Goal: Information Seeking & Learning: Find specific fact

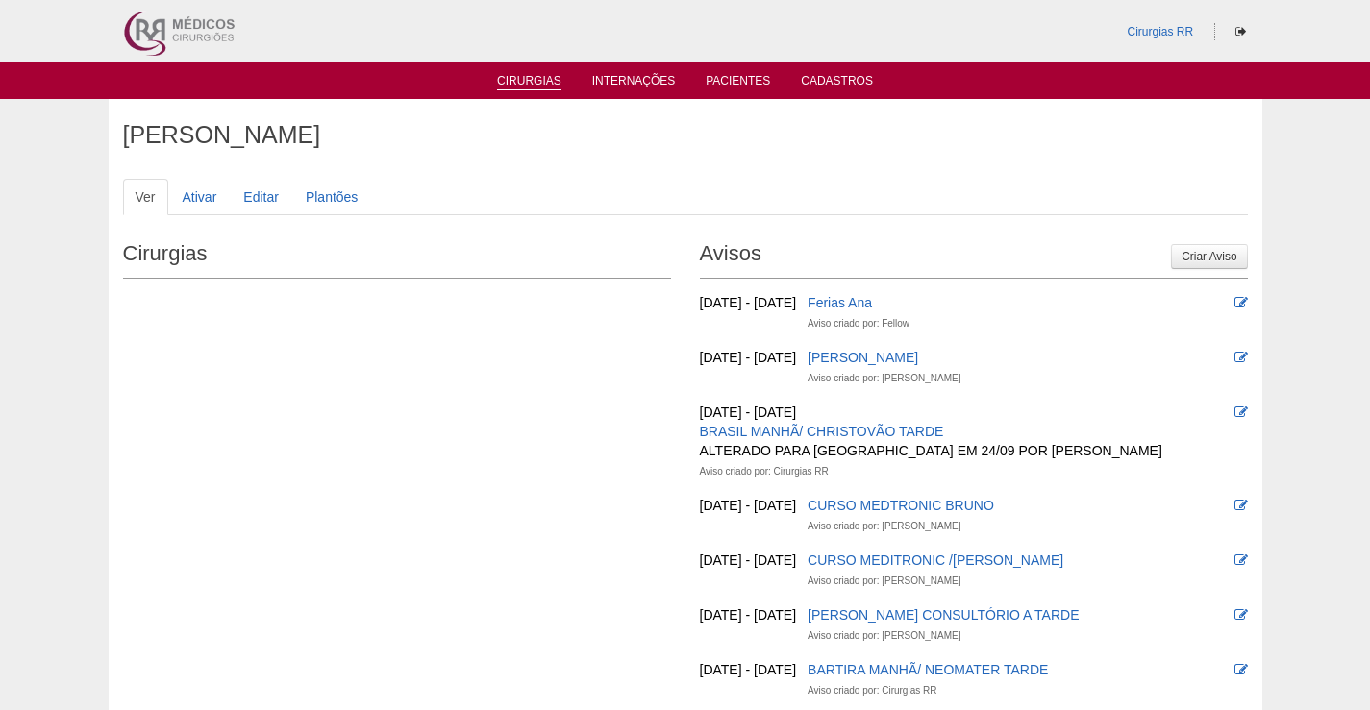
click at [507, 81] on link "Cirurgias" at bounding box center [529, 82] width 64 height 16
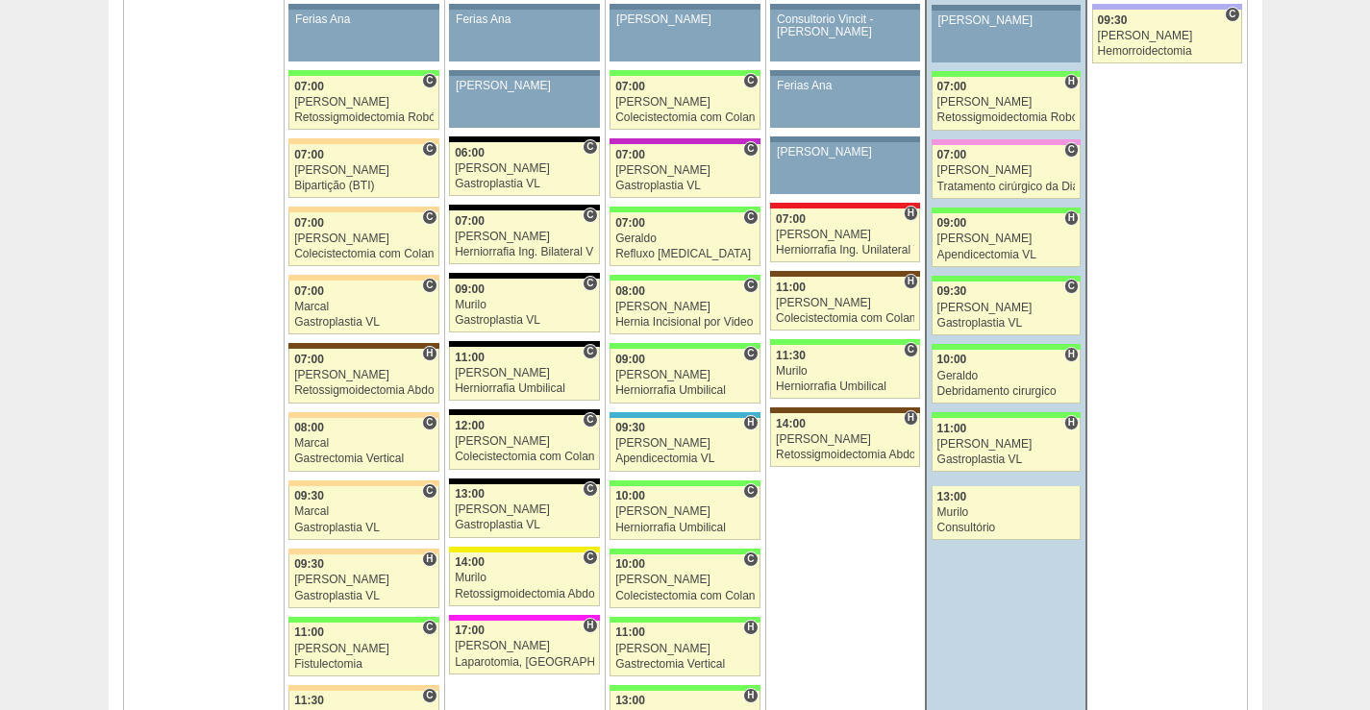
scroll to position [1250, 0]
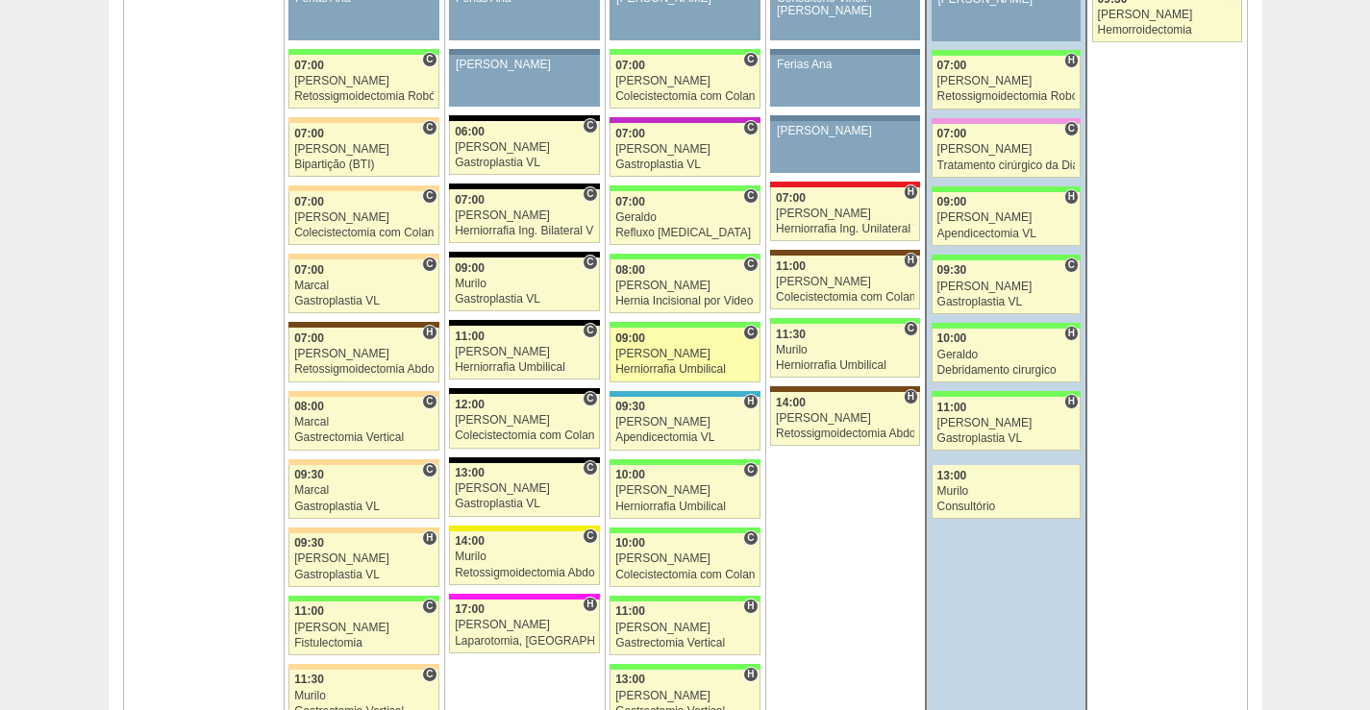
click at [694, 367] on div "Herniorrafia Umbilical" at bounding box center [684, 369] width 139 height 12
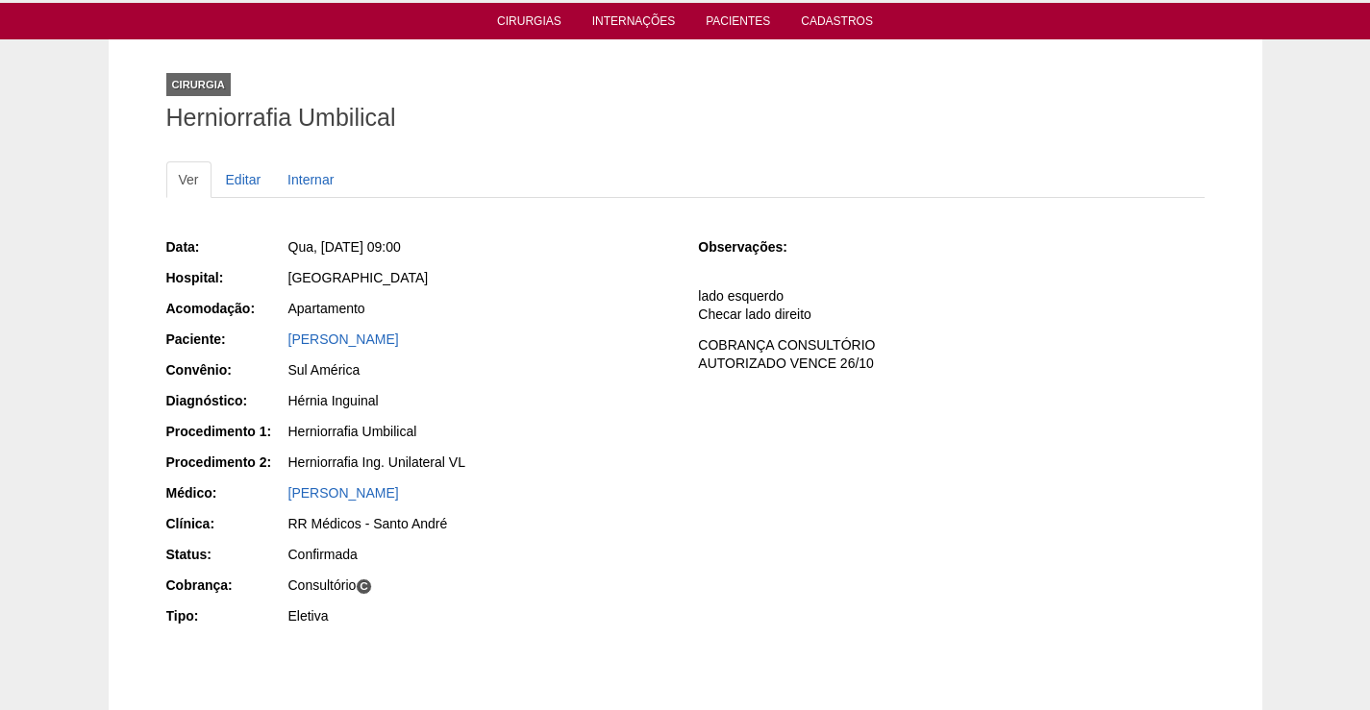
scroll to position [96, 0]
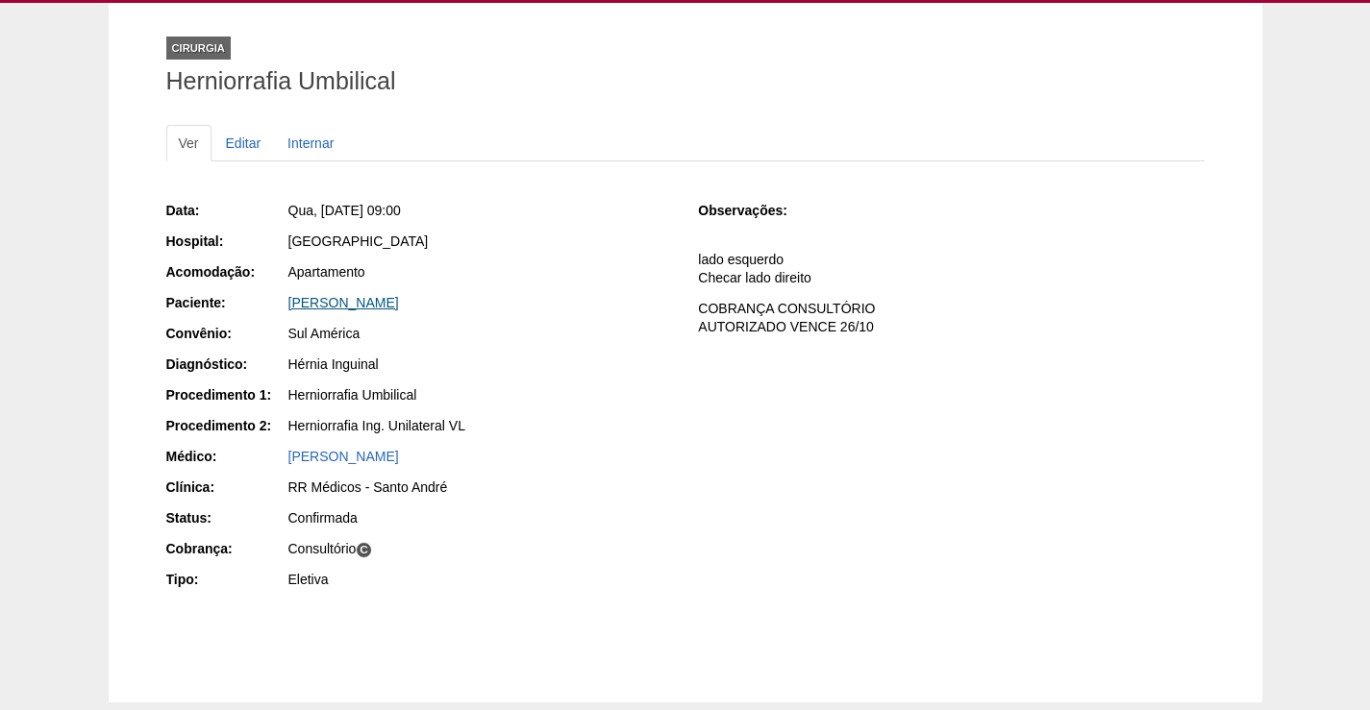
click at [383, 302] on link "[PERSON_NAME]" at bounding box center [343, 302] width 111 height 15
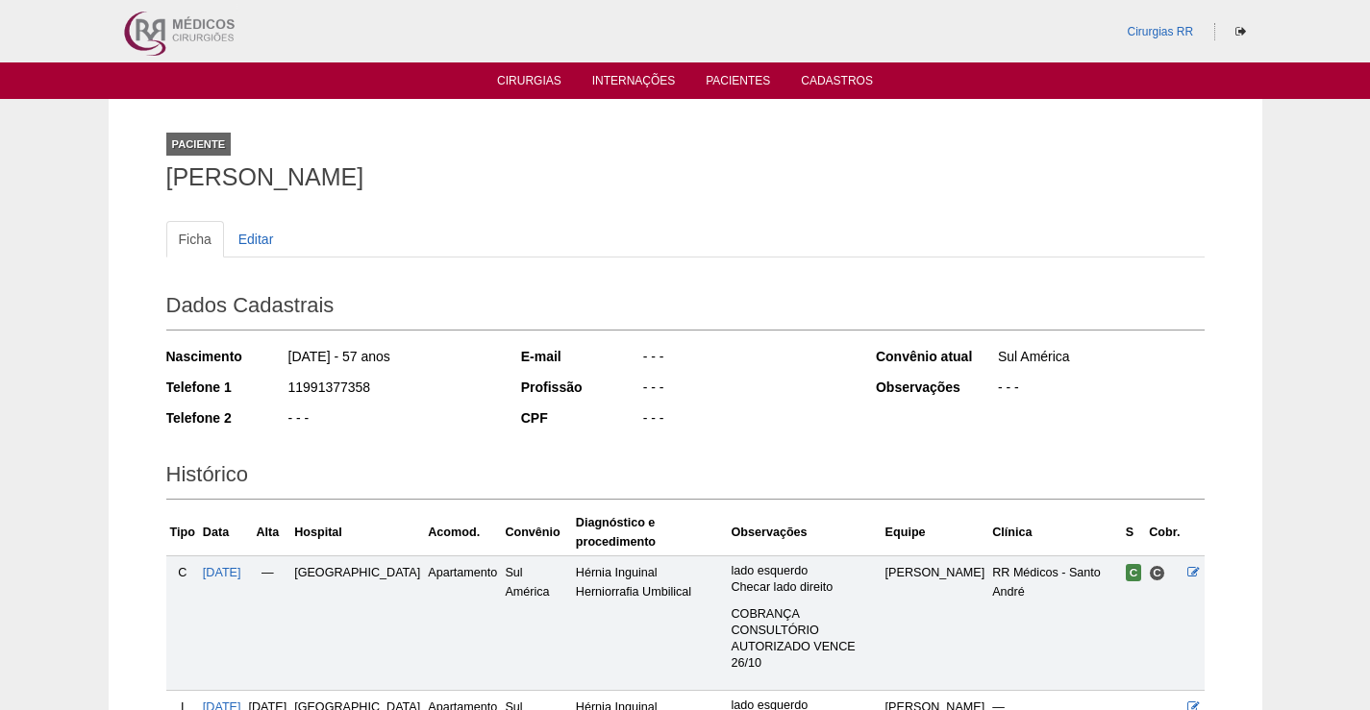
scroll to position [194, 0]
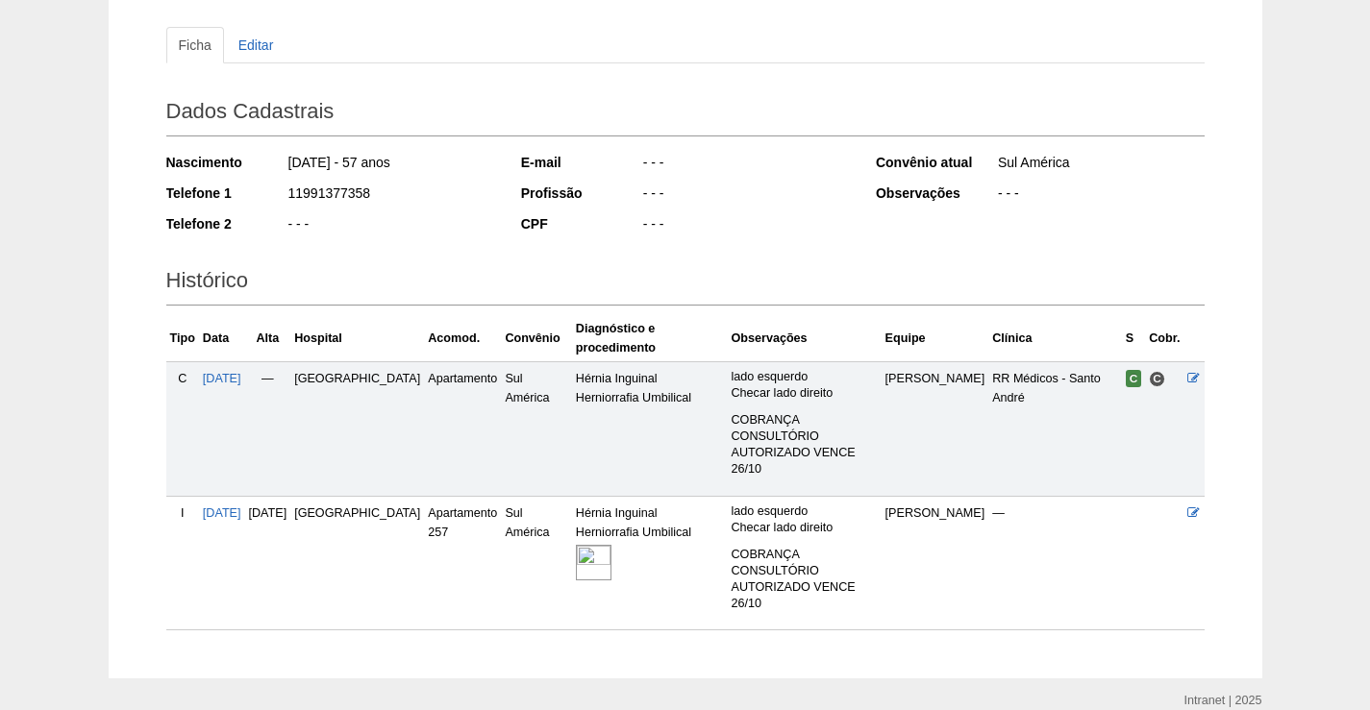
click at [576, 545] on img at bounding box center [594, 563] width 36 height 36
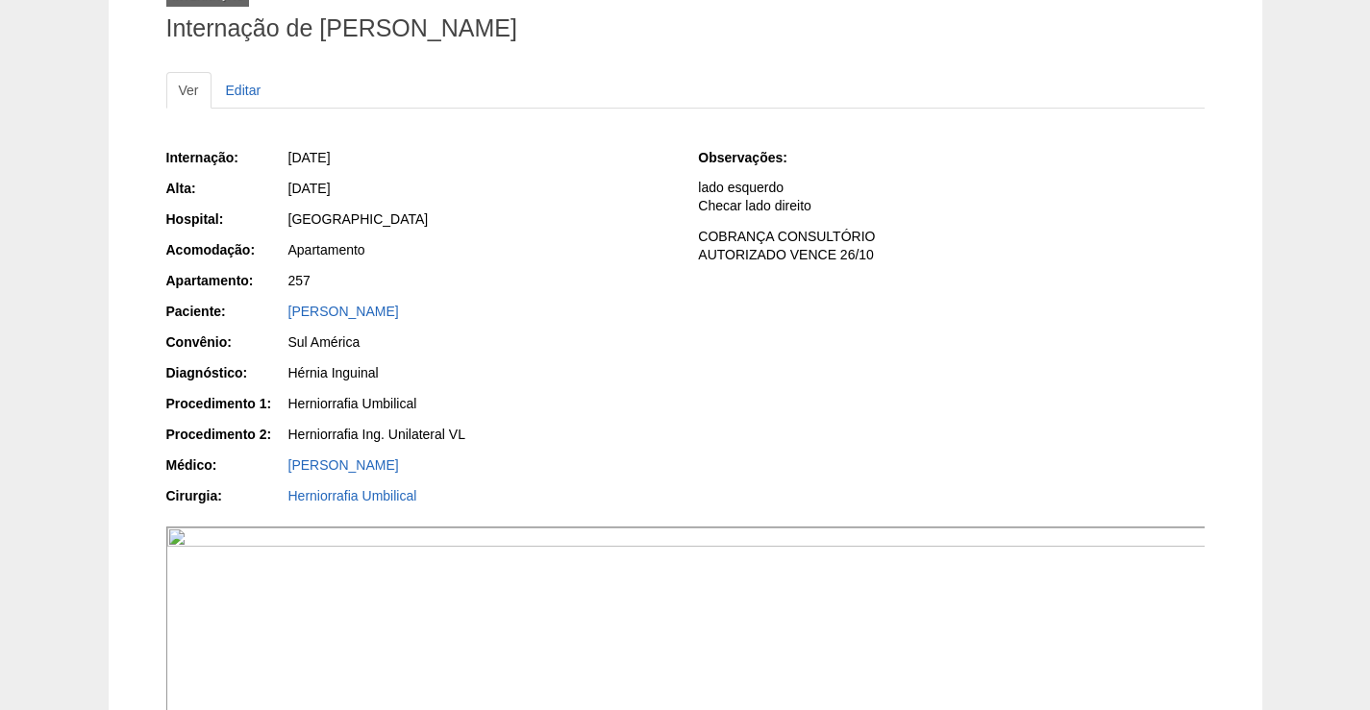
scroll to position [288, 0]
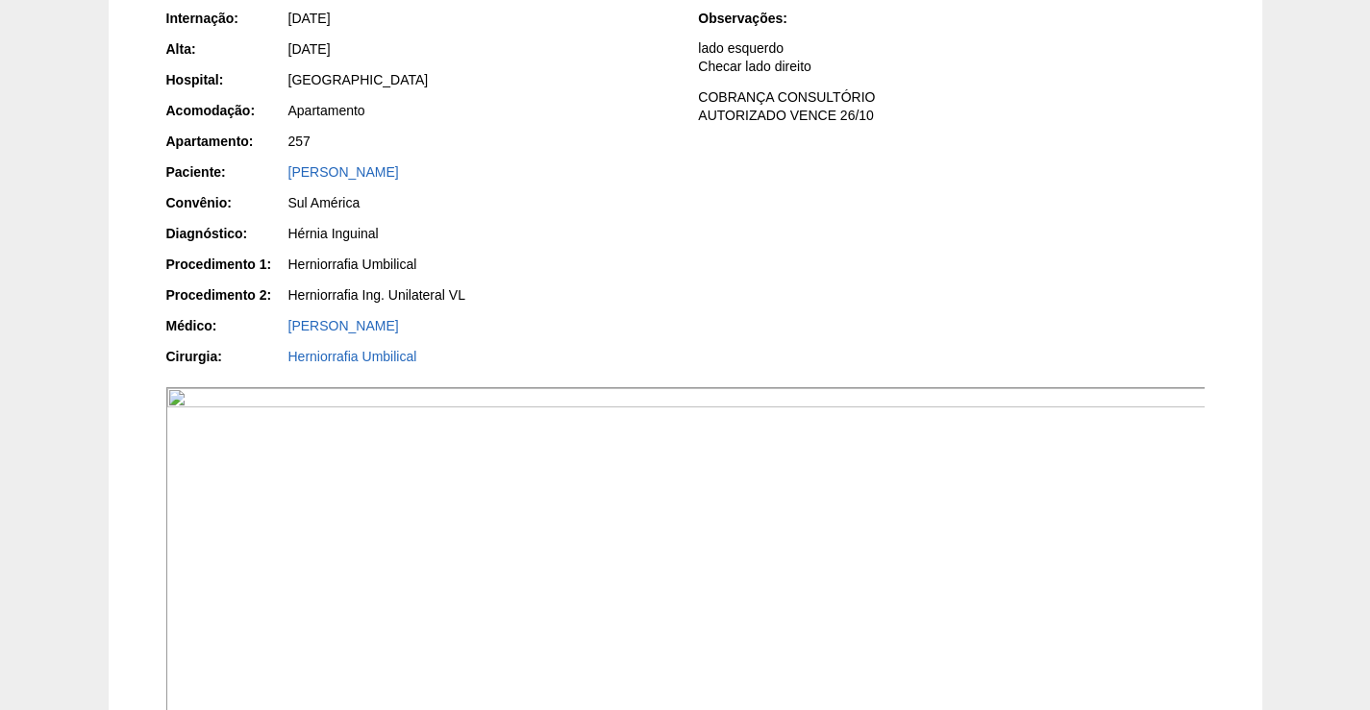
click at [963, 566] on img at bounding box center [686, 622] width 1040 height 470
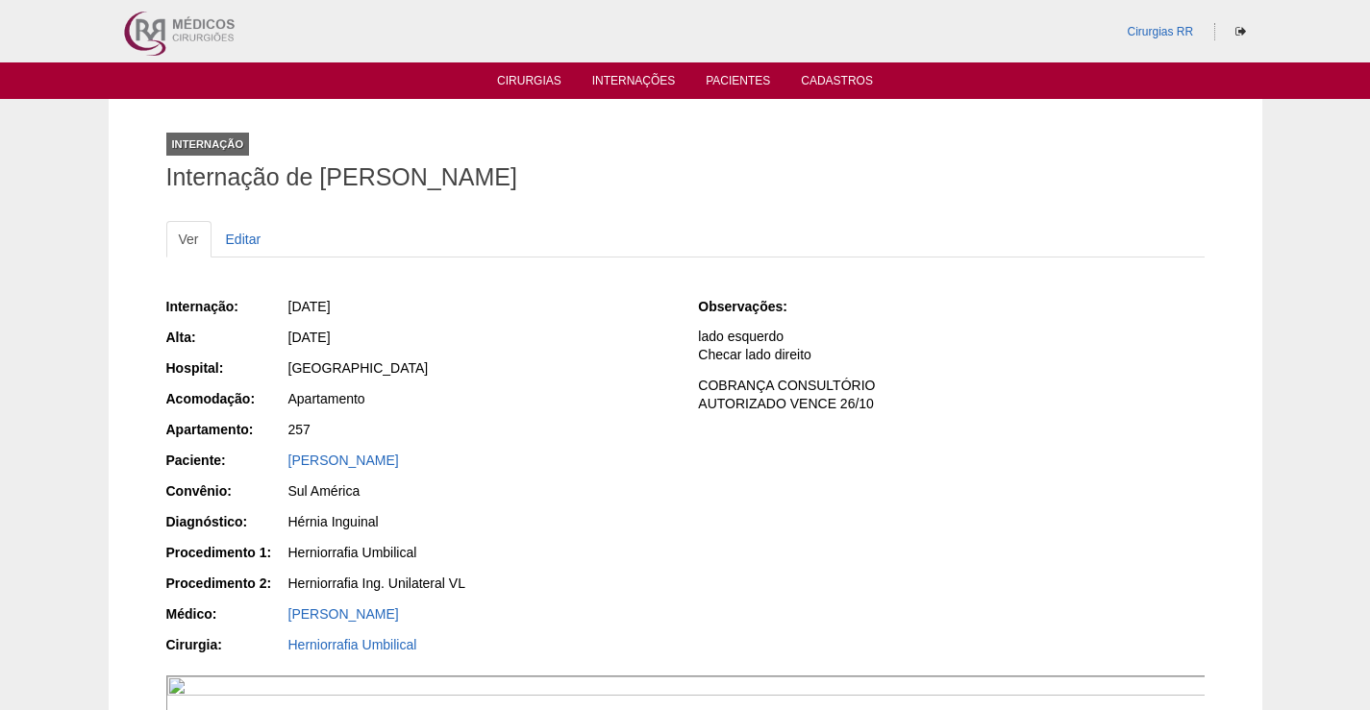
drag, startPoint x: 453, startPoint y: 452, endPoint x: 286, endPoint y: 449, distance: 167.3
click at [286, 449] on div "Internação: 08/10/2025 Alta: 09/10/2025 Hospital: Brasil Acomodação: Apartament…" at bounding box center [419, 478] width 506 height 376
copy link "[PERSON_NAME]"
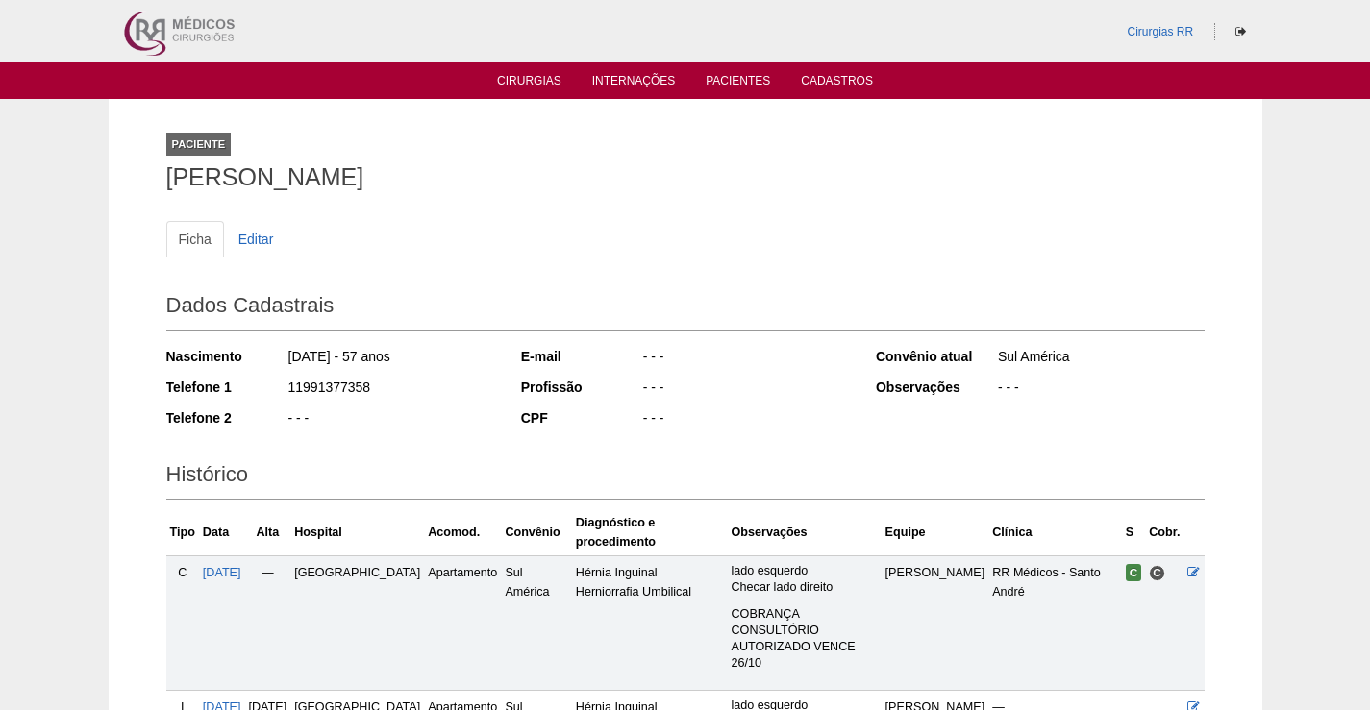
scroll to position [194, 0]
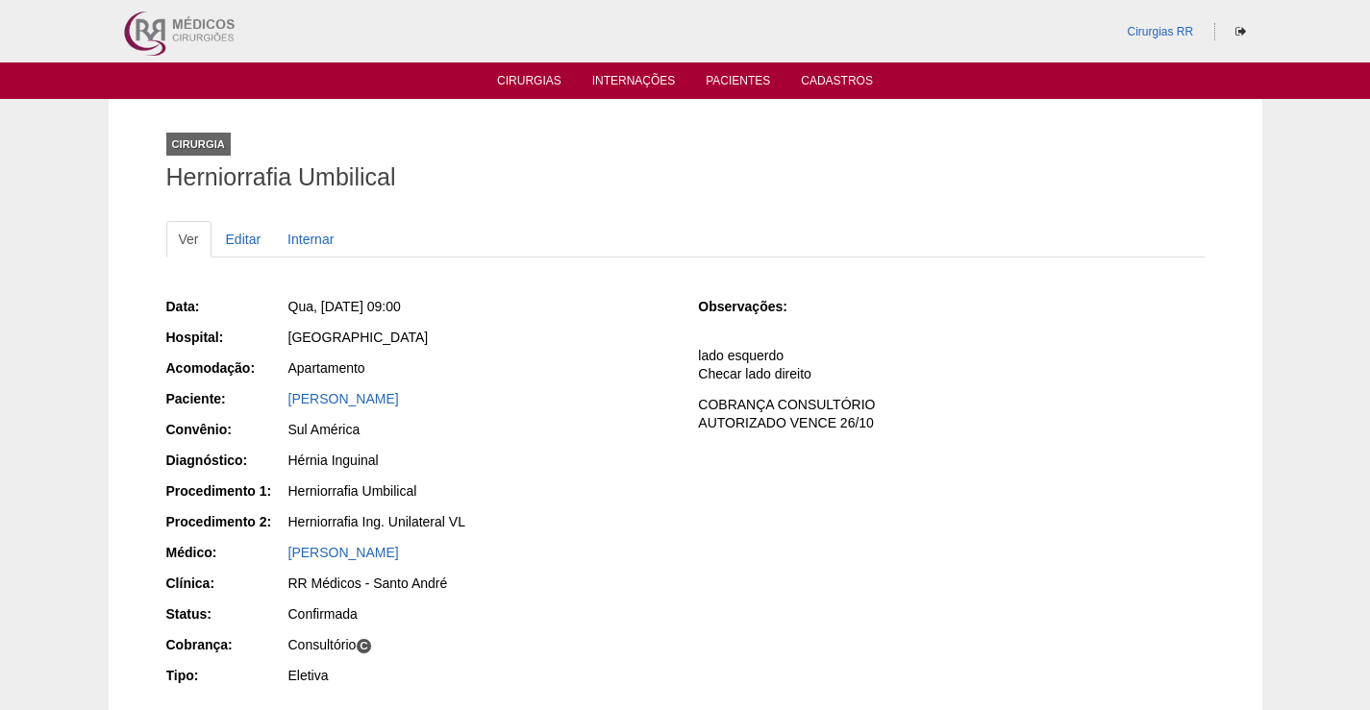
scroll to position [96, 0]
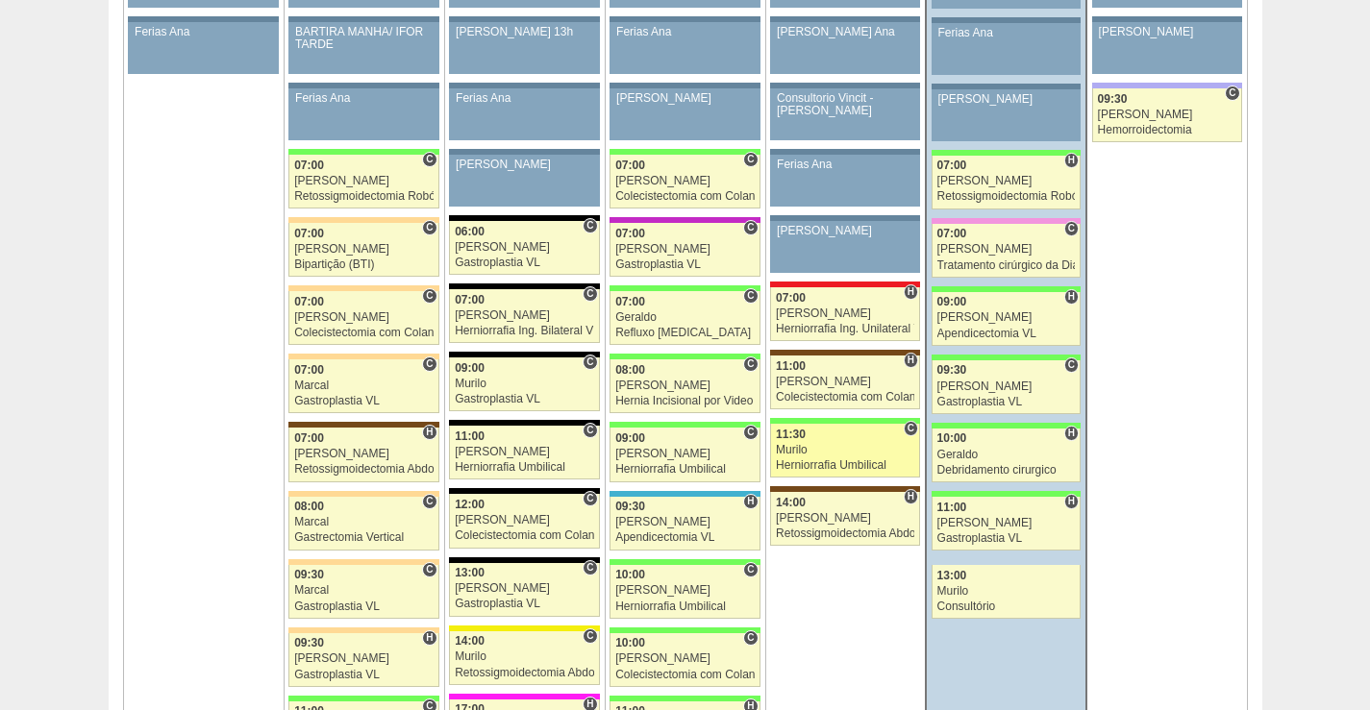
scroll to position [1250, 0]
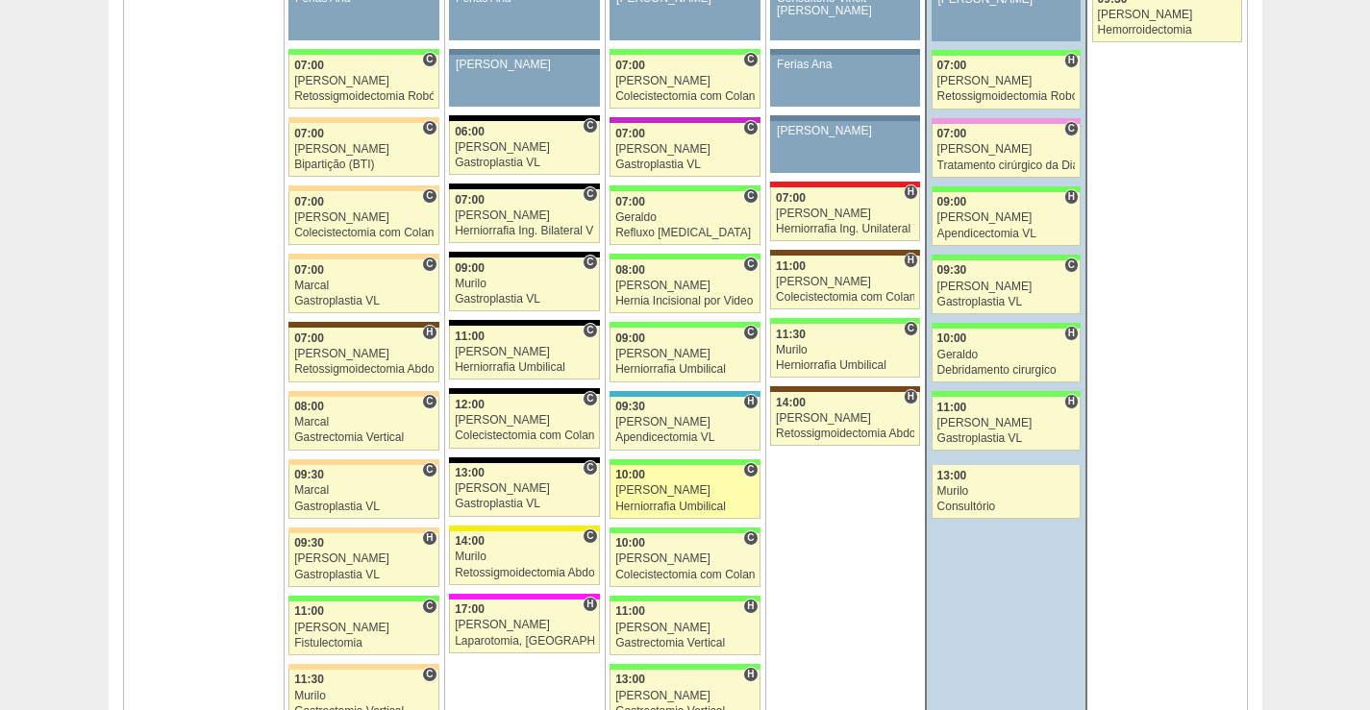
click at [686, 488] on div "[PERSON_NAME]" at bounding box center [684, 490] width 139 height 12
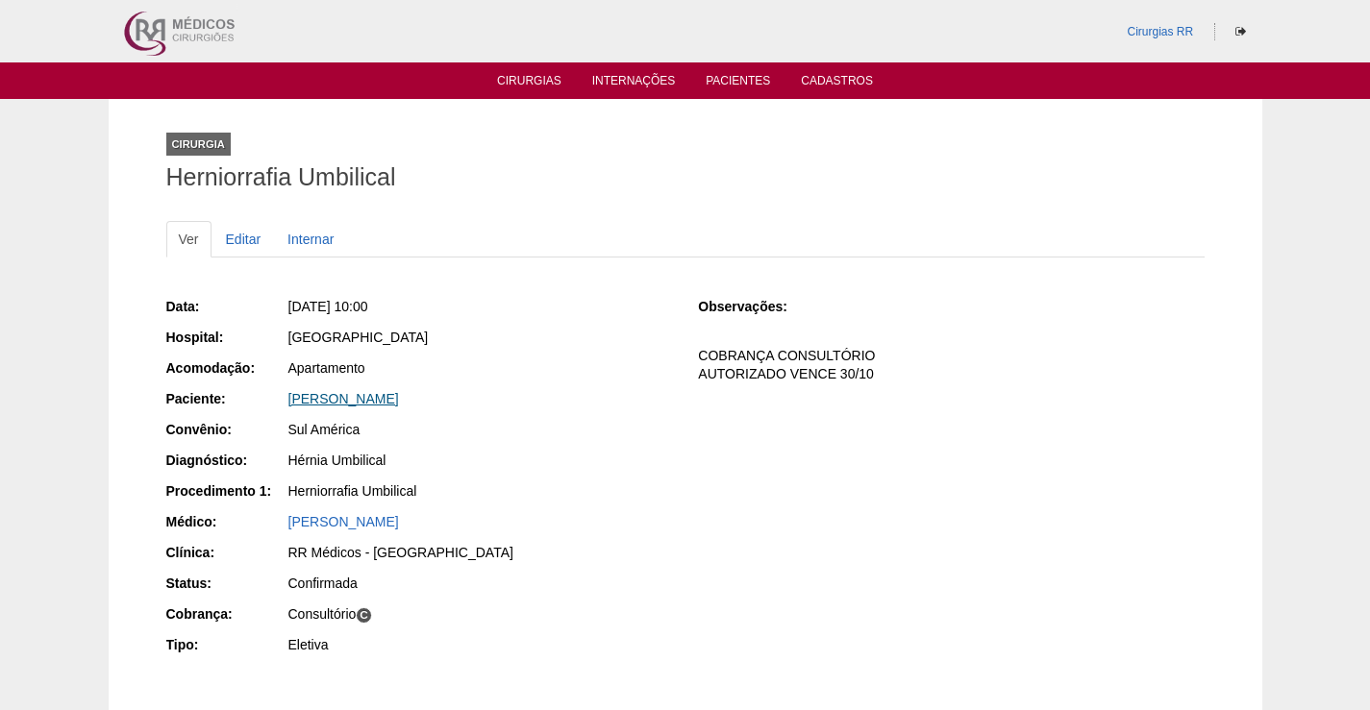
click at [397, 398] on link "BRUNO DE SOUSA OLIVEIRA" at bounding box center [343, 398] width 111 height 15
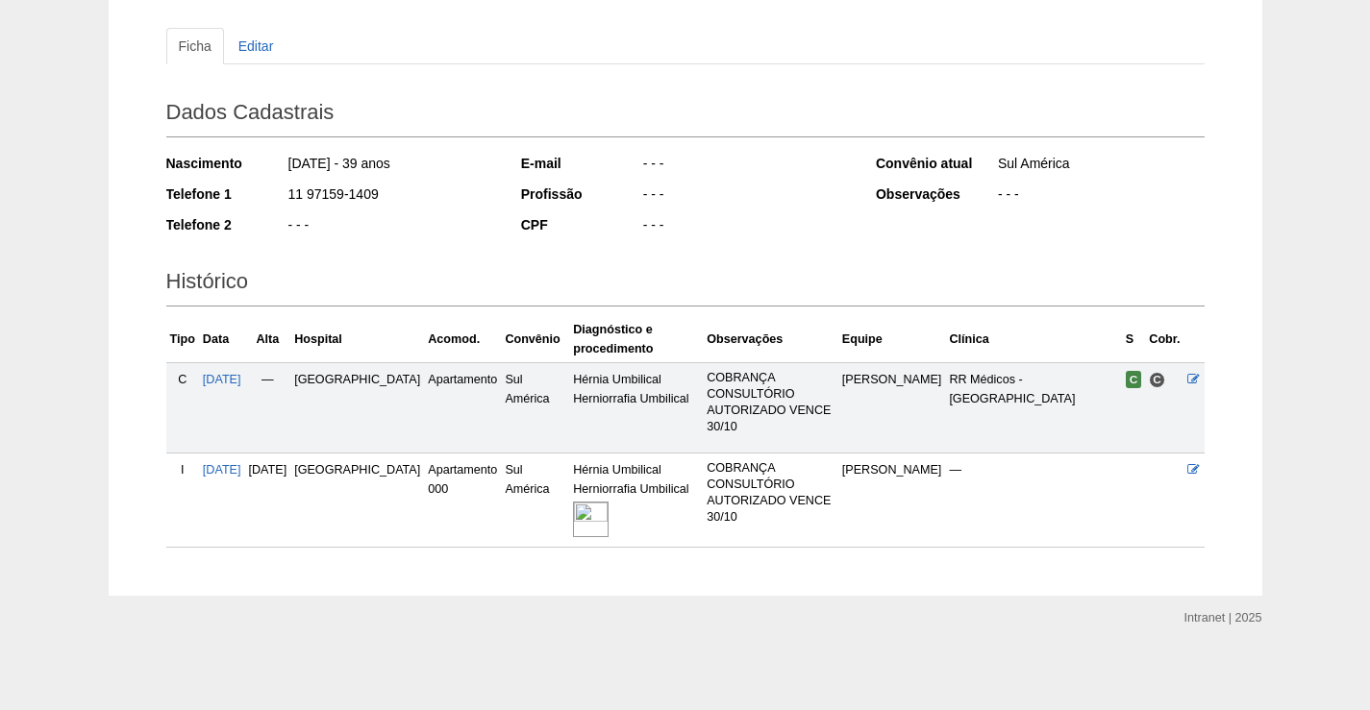
scroll to position [195, 0]
click at [573, 521] on img at bounding box center [591, 518] width 36 height 36
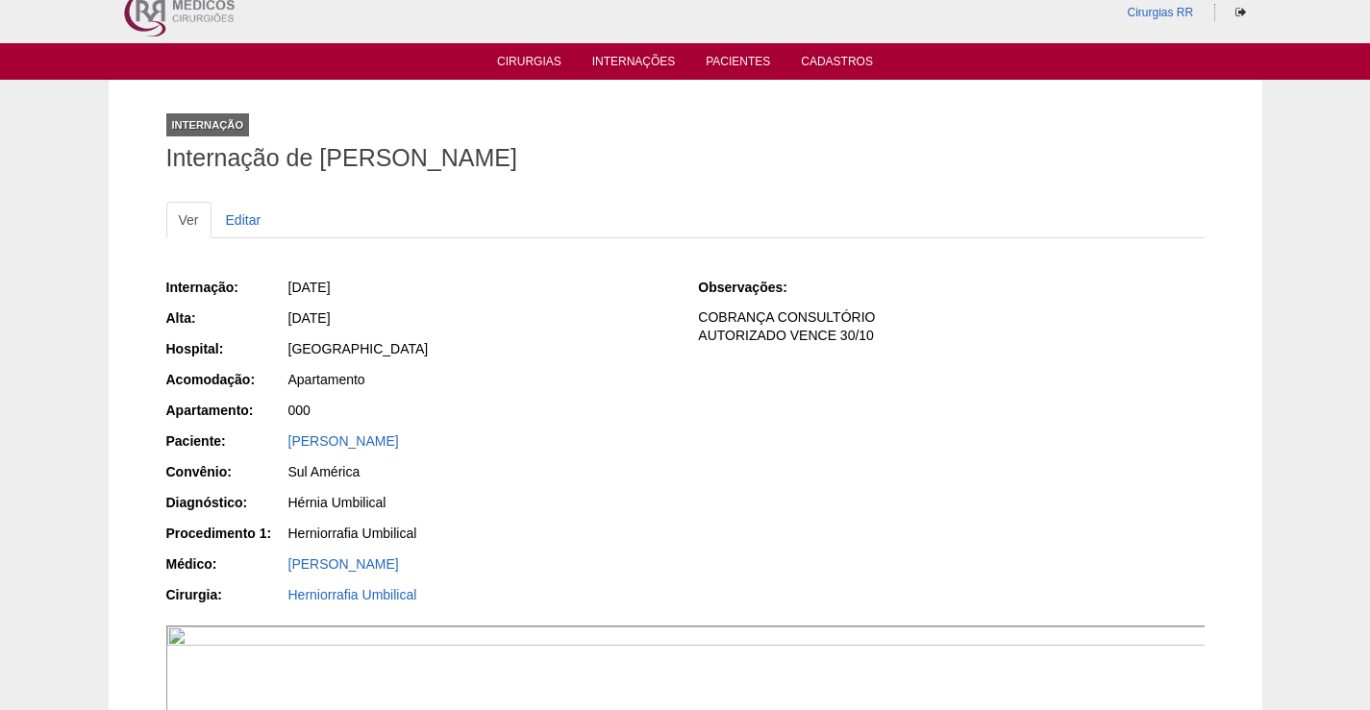
scroll to position [481, 0]
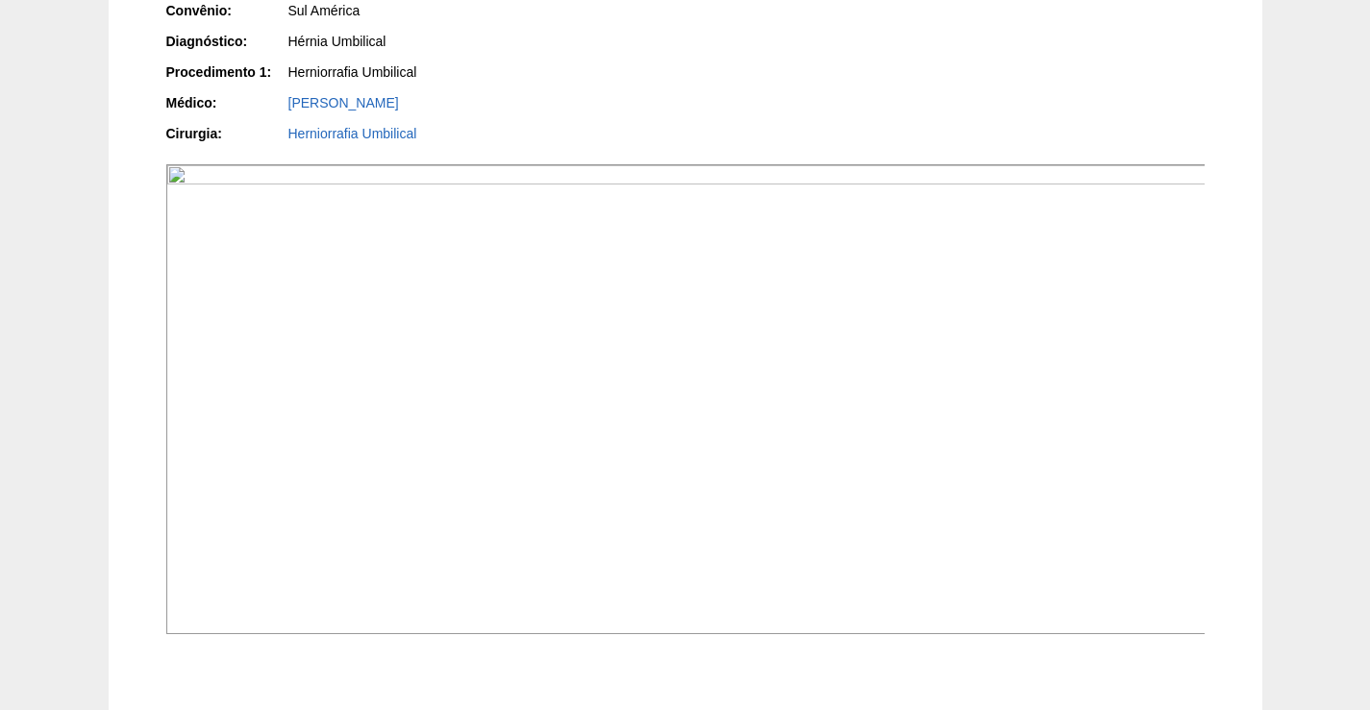
click at [751, 508] on img at bounding box center [686, 399] width 1040 height 470
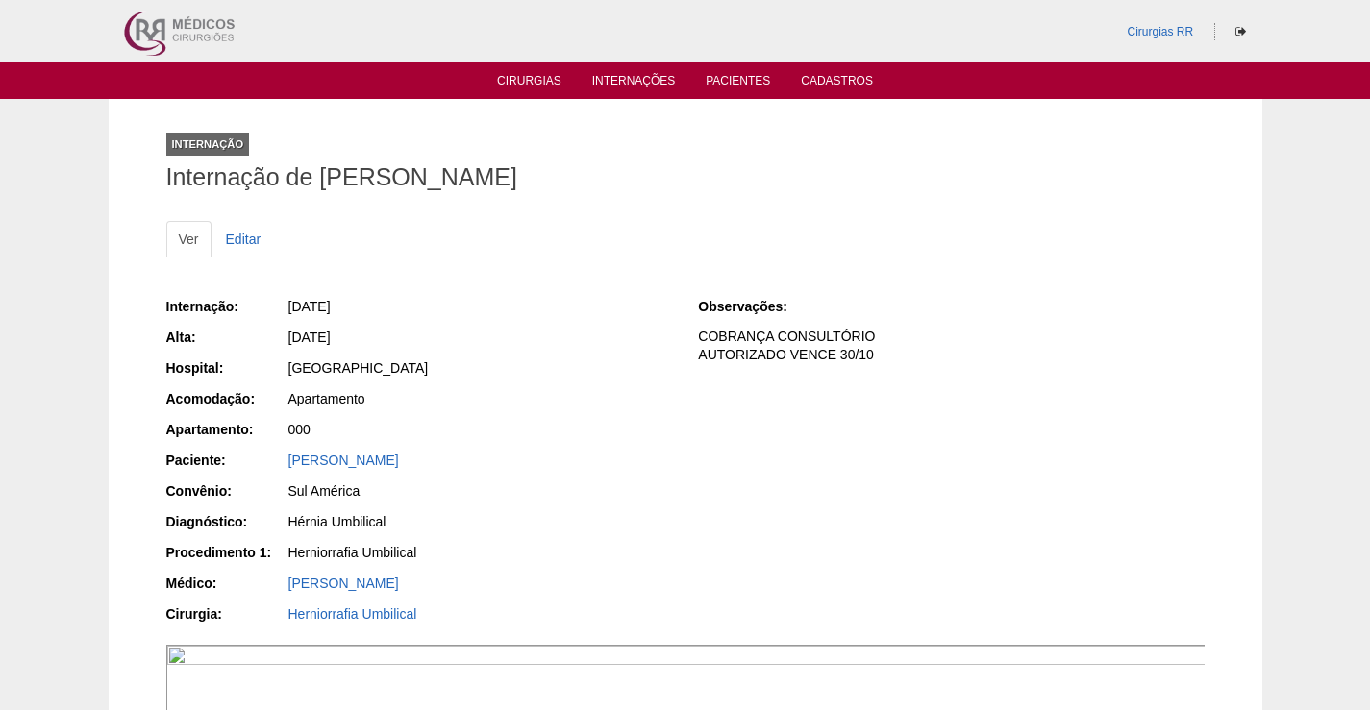
drag, startPoint x: 518, startPoint y: 445, endPoint x: 248, endPoint y: 461, distance: 270.6
click at [249, 461] on div "Internação: [DATE] [GEOGRAPHIC_DATA]: [DATE] Hospital: [GEOGRAPHIC_DATA] Acomod…" at bounding box center [419, 462] width 506 height 345
copy div "Paciente: [PERSON_NAME]"
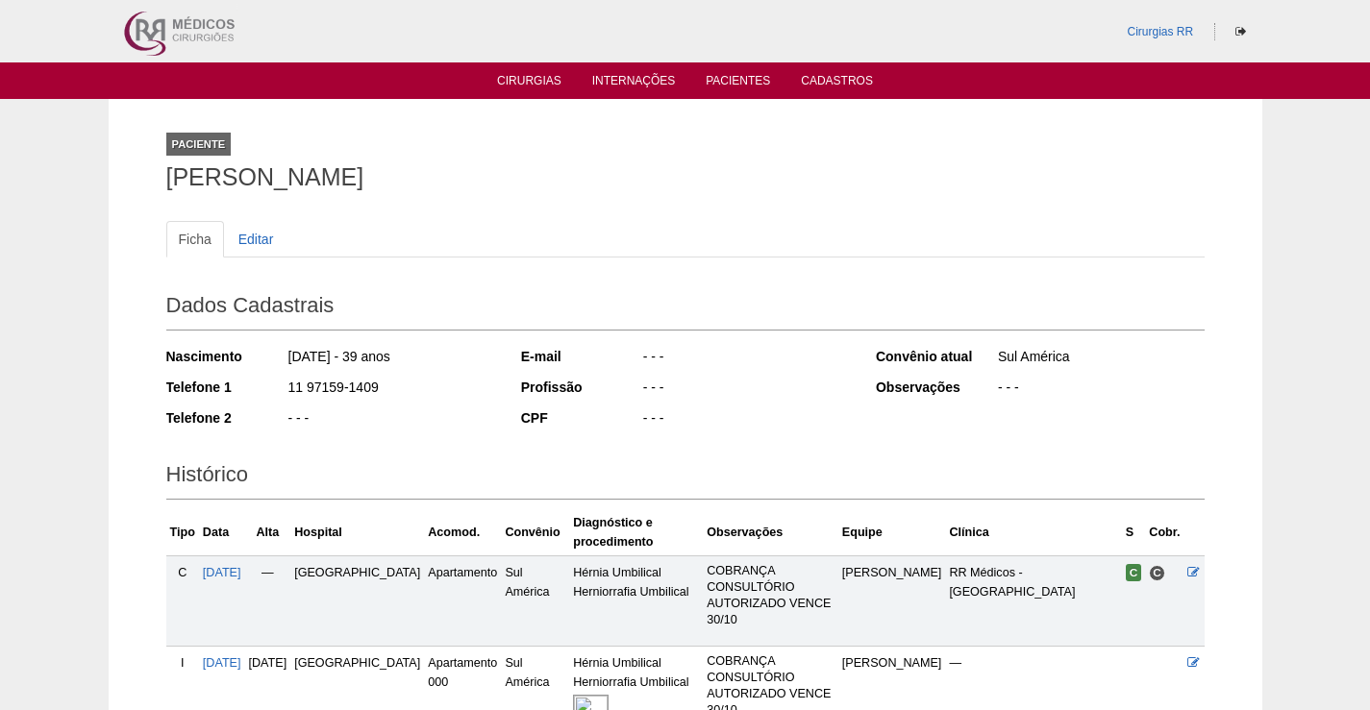
scroll to position [195, 0]
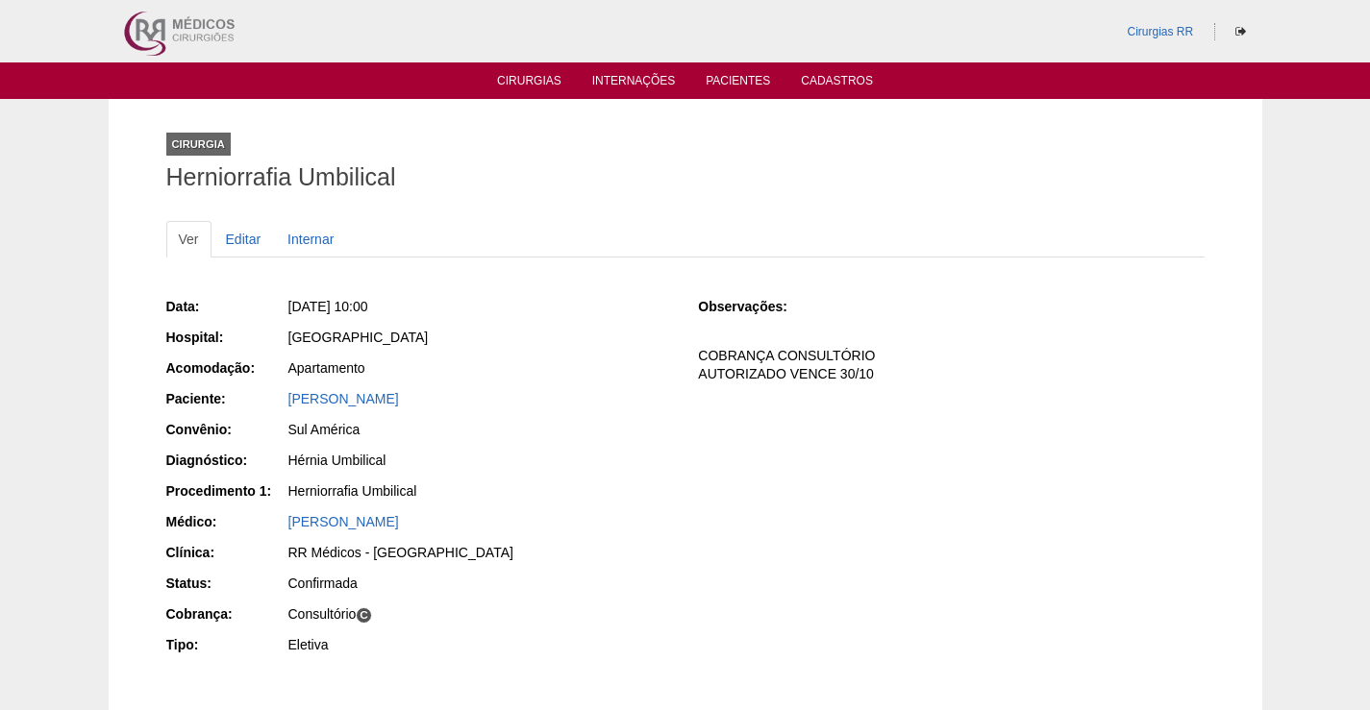
drag, startPoint x: 498, startPoint y: 391, endPoint x: 244, endPoint y: 408, distance: 254.3
click at [245, 406] on div "Paciente: [PERSON_NAME]" at bounding box center [419, 401] width 506 height 24
copy div "Paciente: [PERSON_NAME]"
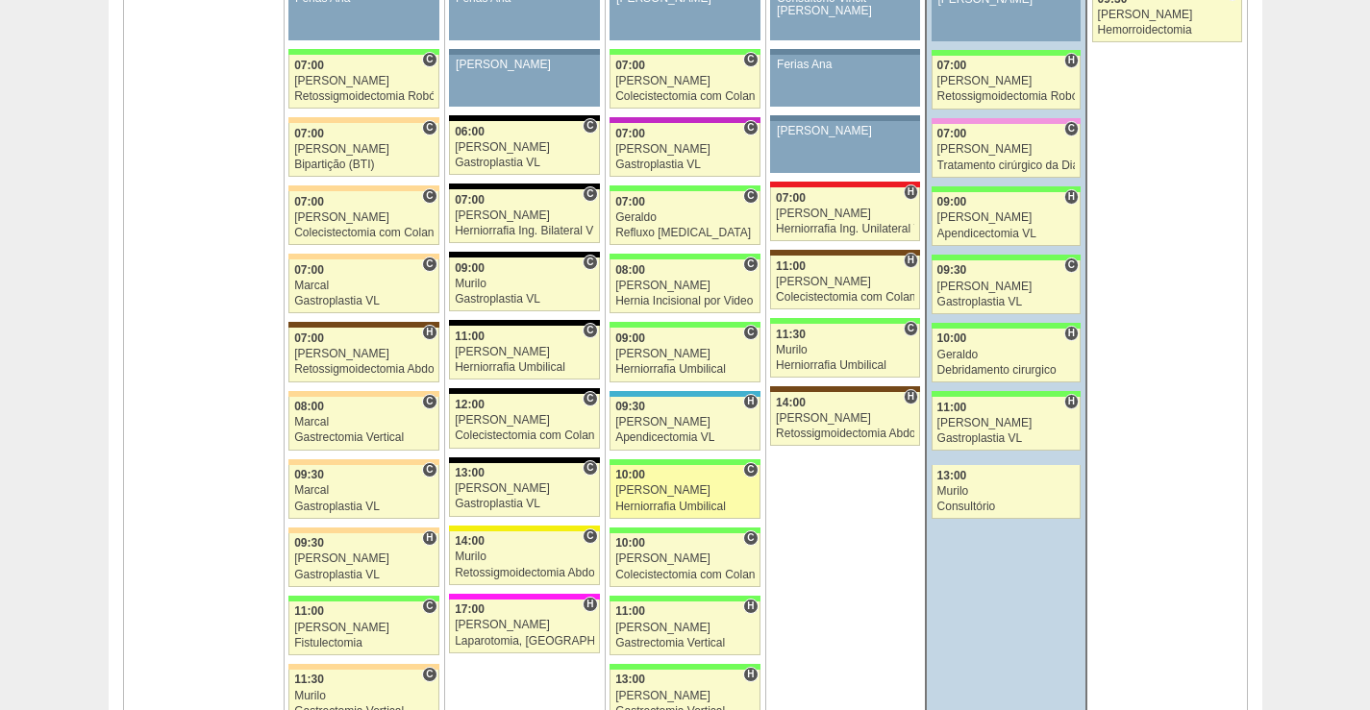
scroll to position [1346, 0]
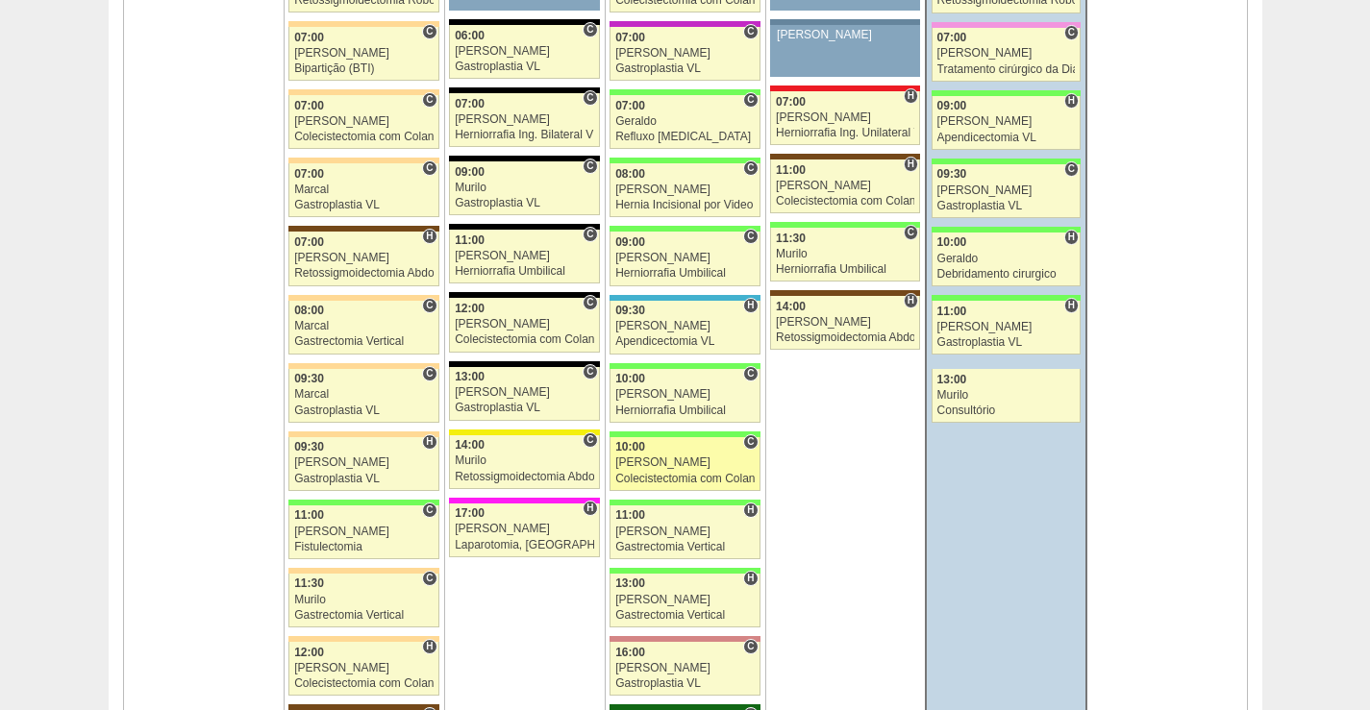
click at [704, 458] on div "[PERSON_NAME]" at bounding box center [684, 463] width 139 height 12
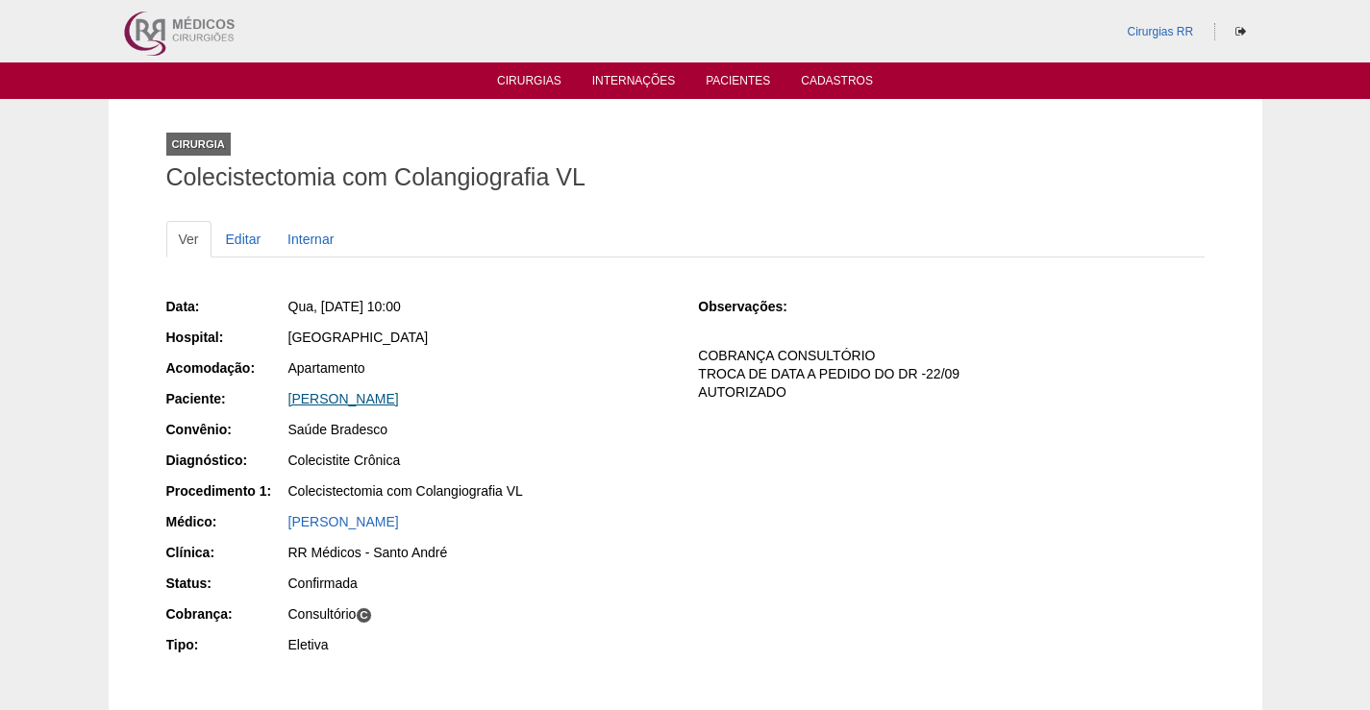
click at [399, 400] on link "[PERSON_NAME]" at bounding box center [343, 398] width 111 height 15
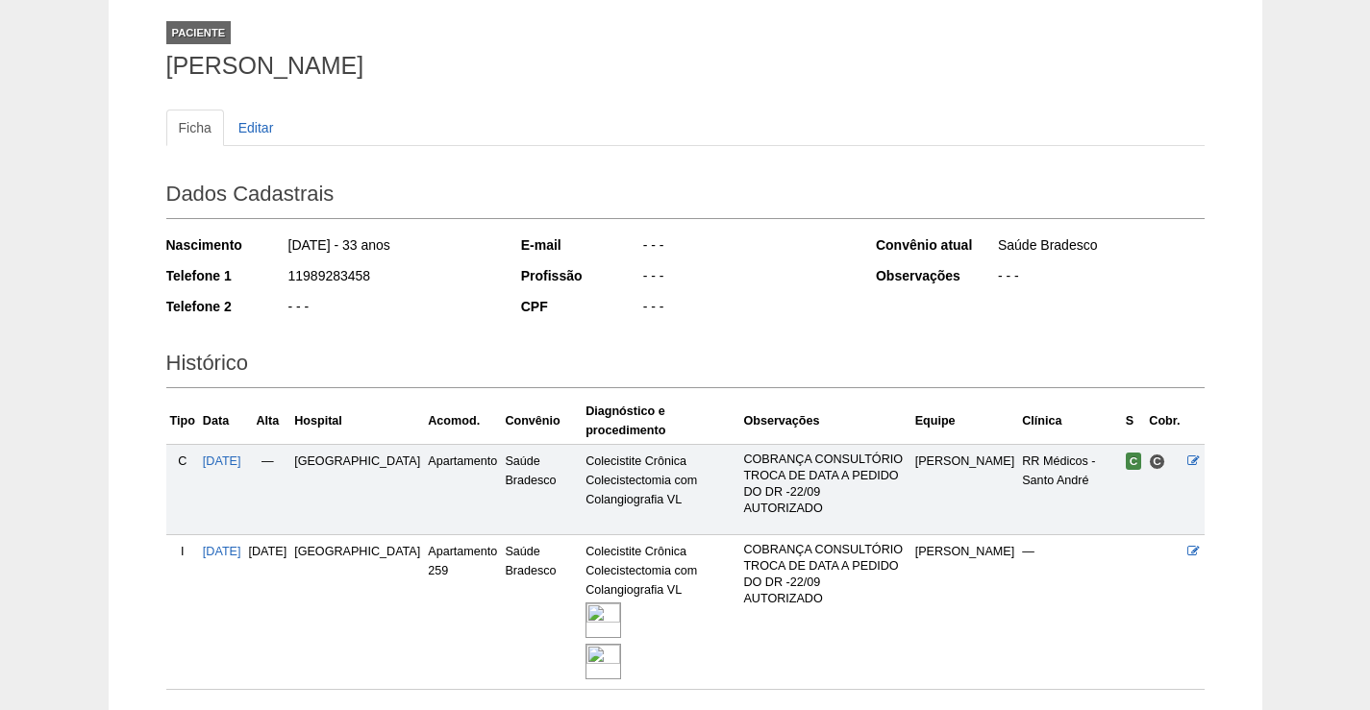
scroll to position [236, 0]
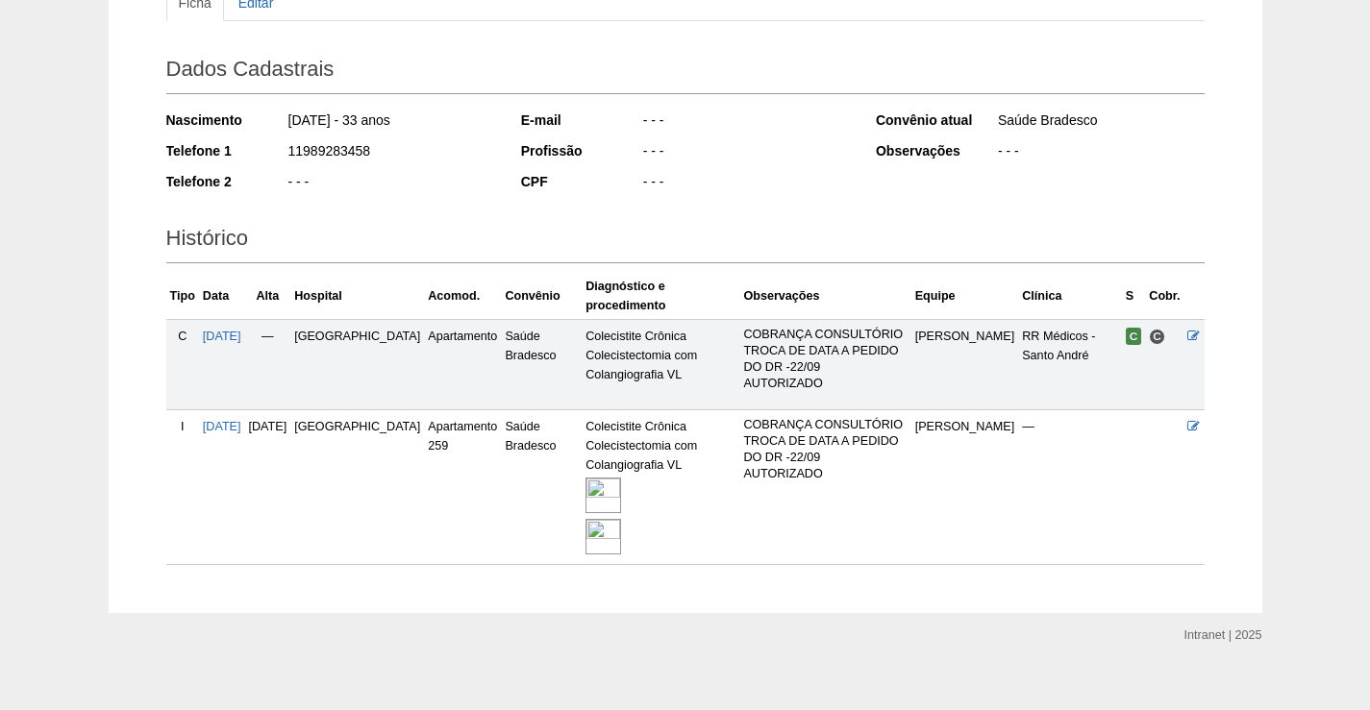
click at [585, 480] on img at bounding box center [603, 496] width 36 height 36
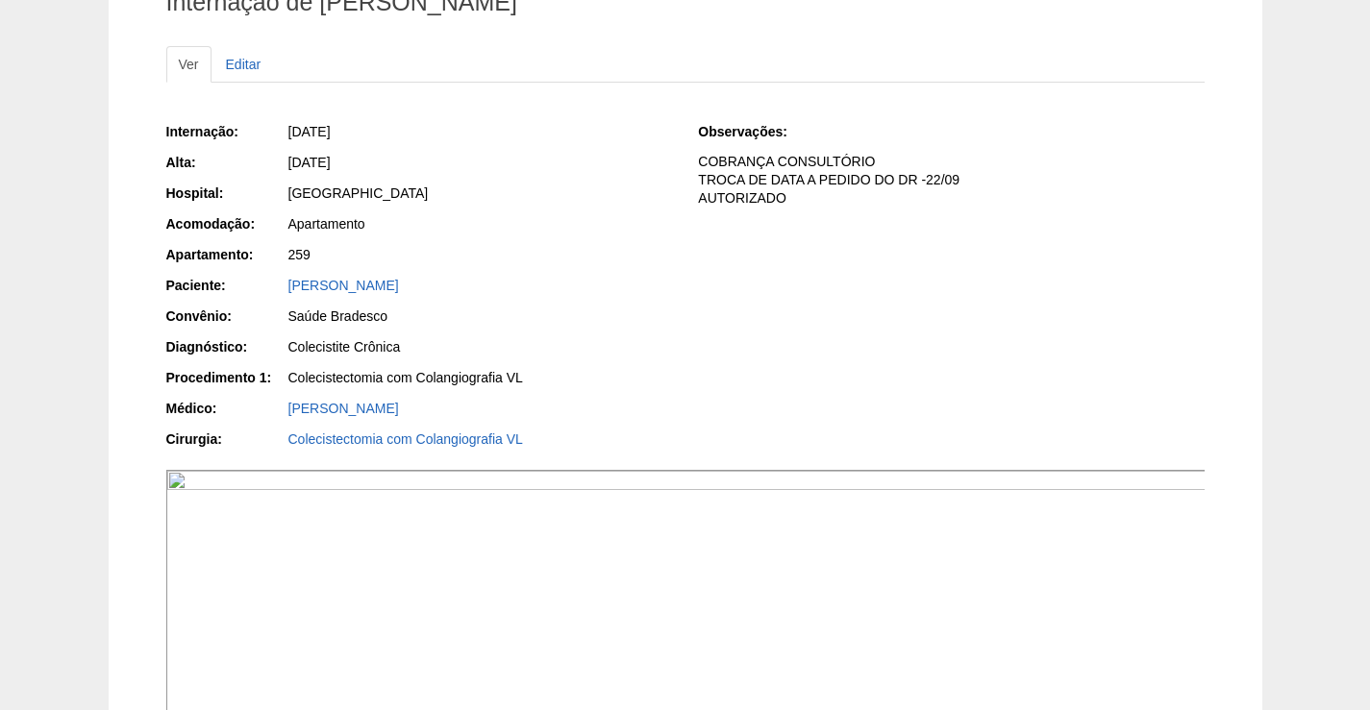
scroll to position [385, 0]
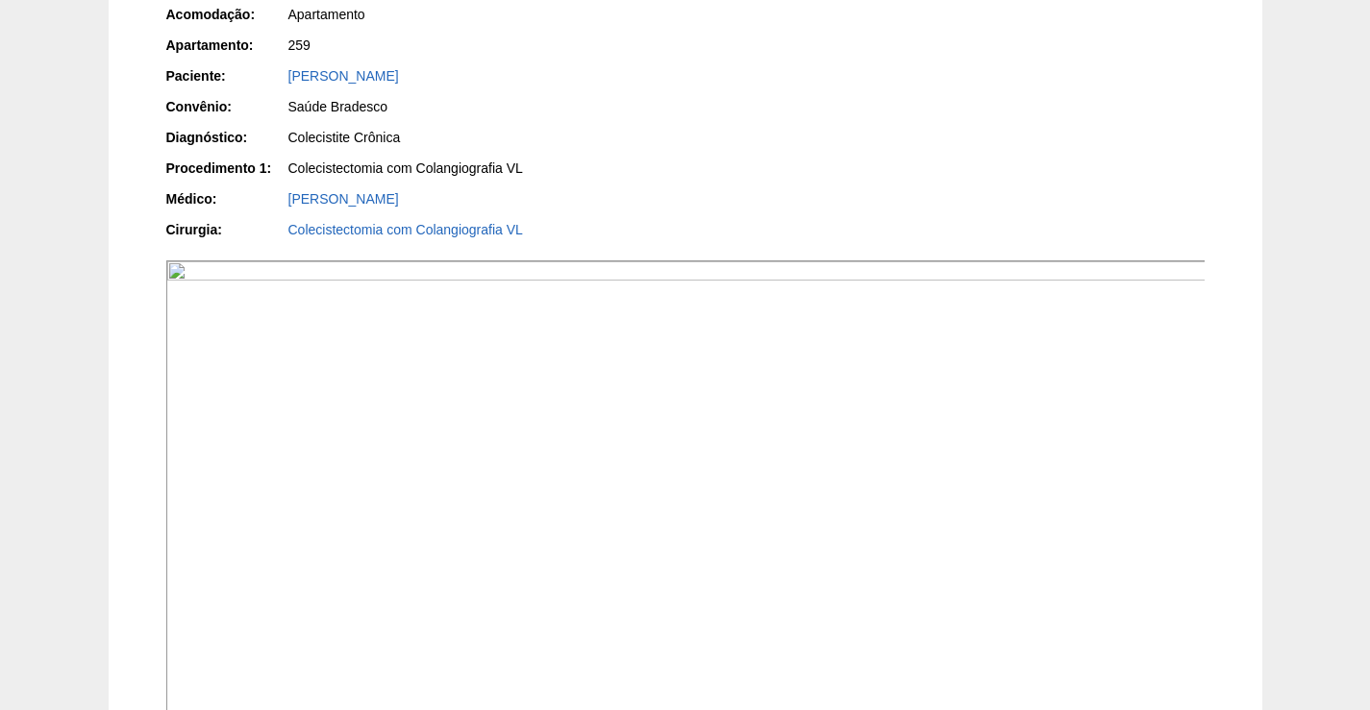
click at [804, 587] on img at bounding box center [686, 651] width 1040 height 781
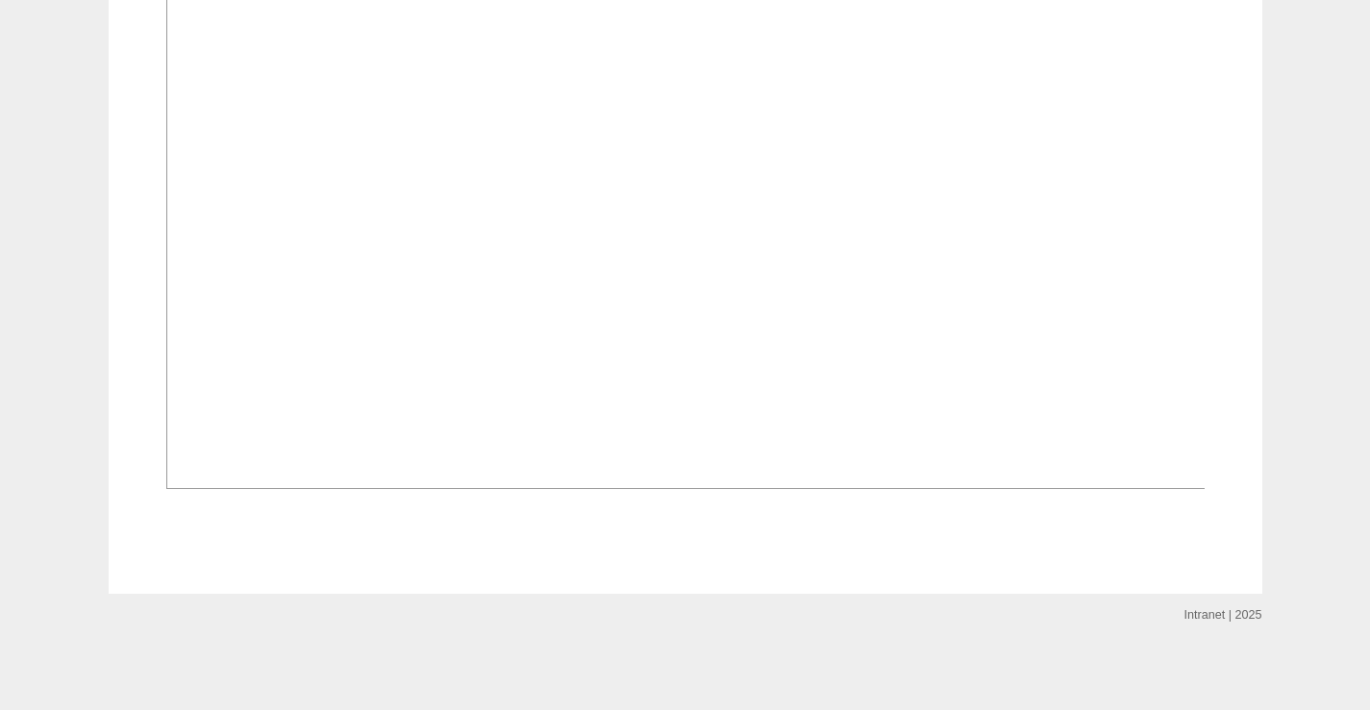
scroll to position [2211, 0]
drag, startPoint x: 804, startPoint y: 533, endPoint x: 1259, endPoint y: 191, distance: 569.3
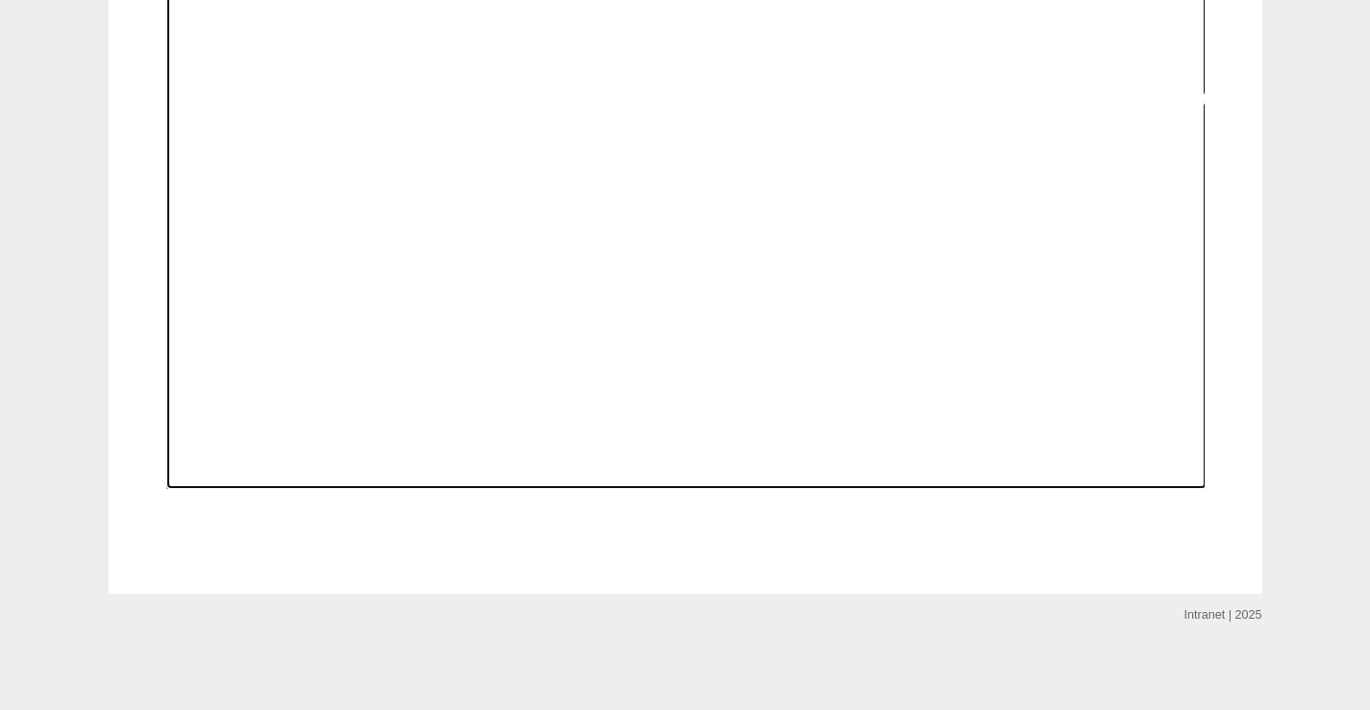
click at [805, 489] on img at bounding box center [686, 99] width 1040 height 781
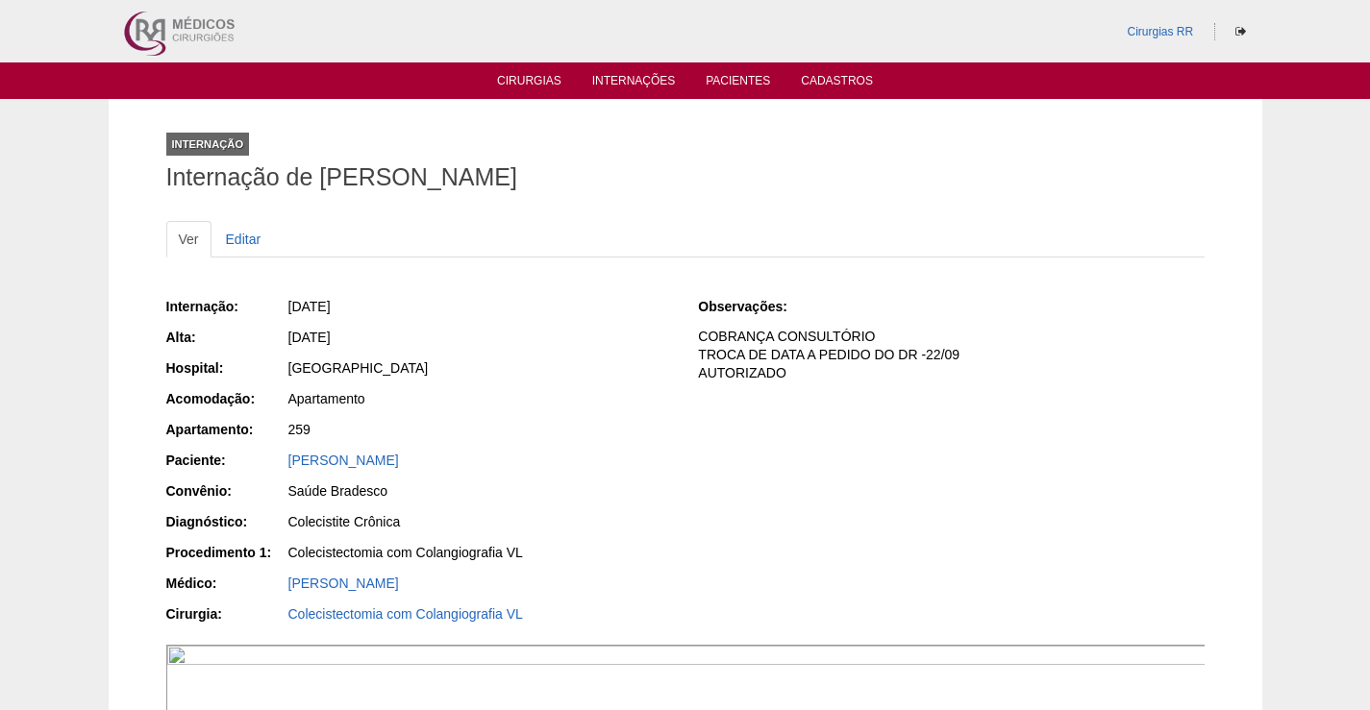
scroll to position [2211, 0]
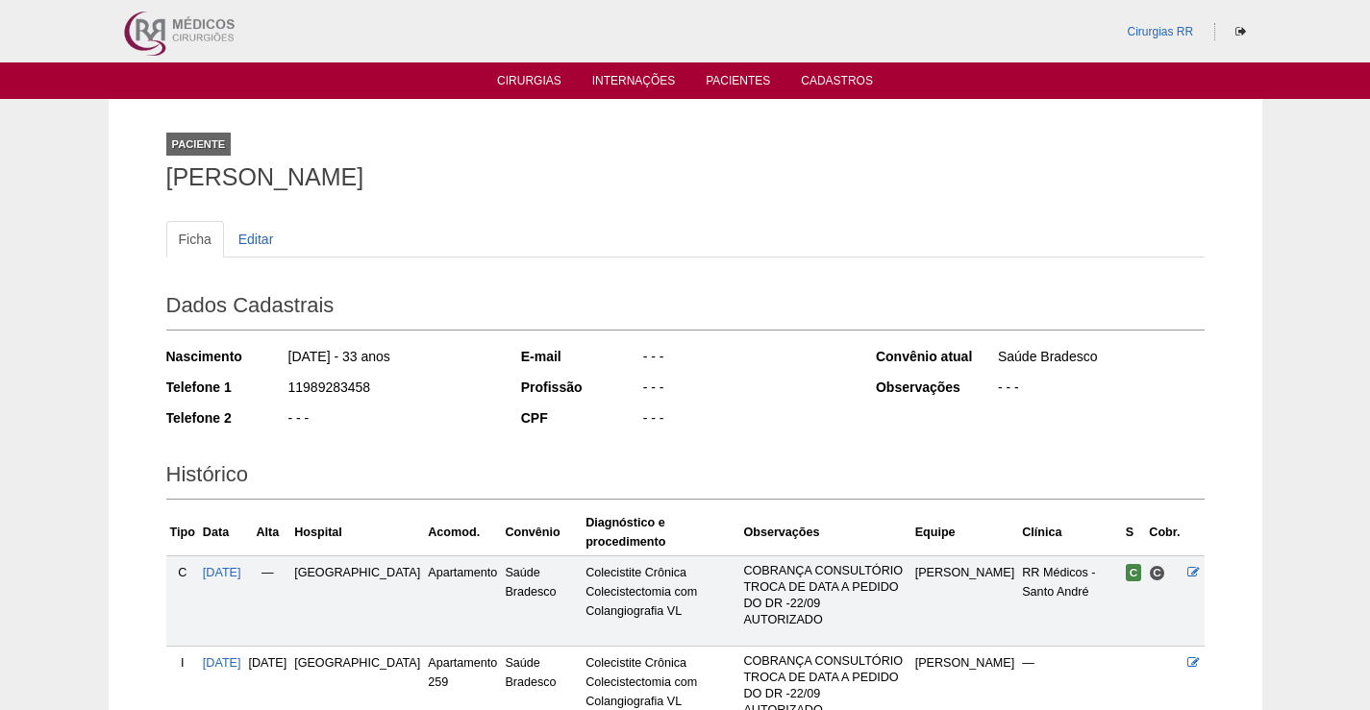
scroll to position [236, 0]
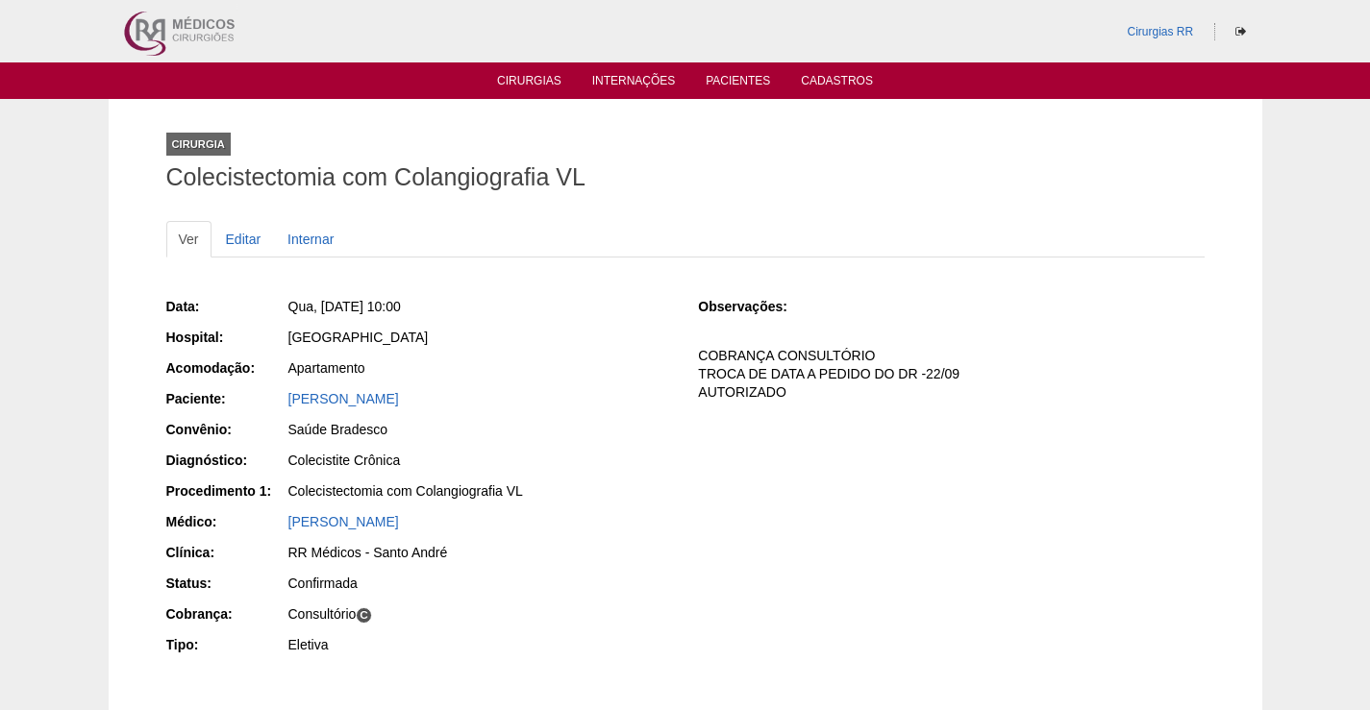
drag, startPoint x: 405, startPoint y: 401, endPoint x: 757, endPoint y: 648, distance: 429.9
click at [279, 403] on div "Paciente: [PERSON_NAME]" at bounding box center [419, 401] width 506 height 24
copy div "Paciente: [PERSON_NAME]"
click at [399, 405] on link "[PERSON_NAME]" at bounding box center [343, 398] width 111 height 15
drag, startPoint x: 418, startPoint y: 405, endPoint x: 431, endPoint y: 409, distance: 13.1
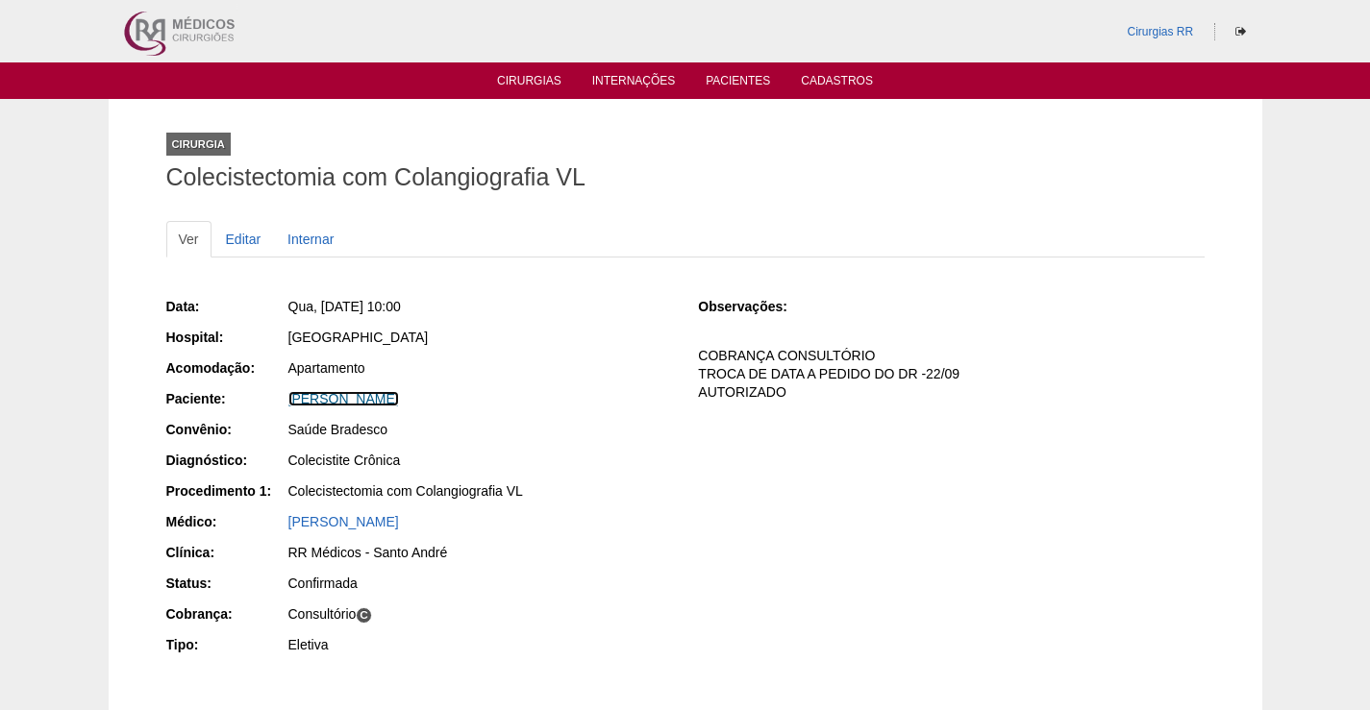
click at [399, 404] on link "[PERSON_NAME]" at bounding box center [343, 398] width 111 height 15
